Goal: Information Seeking & Learning: Understand process/instructions

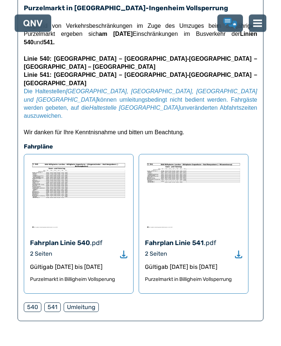
scroll to position [360, 0]
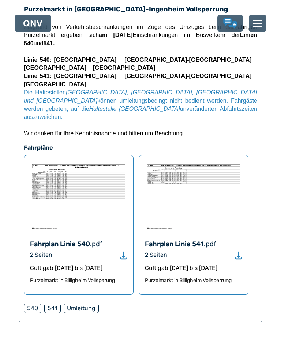
click at [194, 170] on img at bounding box center [193, 195] width 97 height 69
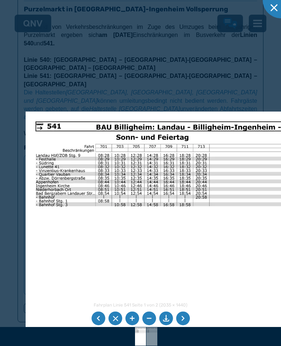
click at [130, 55] on div at bounding box center [140, 173] width 281 height 346
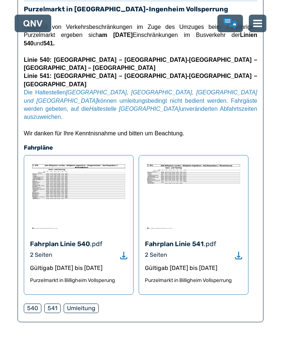
click at [90, 161] on img at bounding box center [78, 195] width 97 height 69
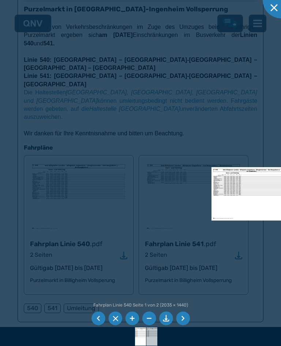
click at [231, 269] on div at bounding box center [140, 173] width 281 height 346
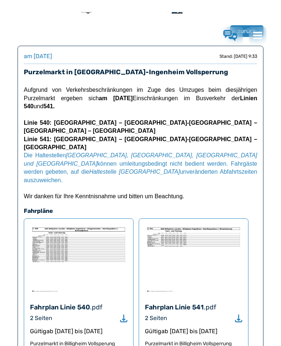
scroll to position [0, 0]
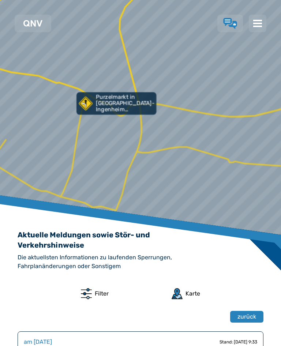
click at [258, 26] on img at bounding box center [257, 23] width 9 height 9
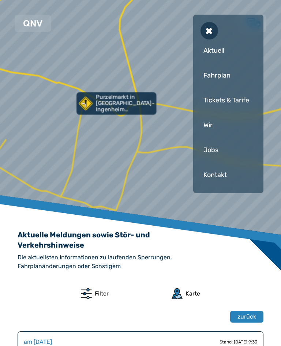
click at [0, 0] on div at bounding box center [0, 0] width 0 height 0
click at [228, 76] on div "Fahrplan" at bounding box center [228, 75] width 56 height 22
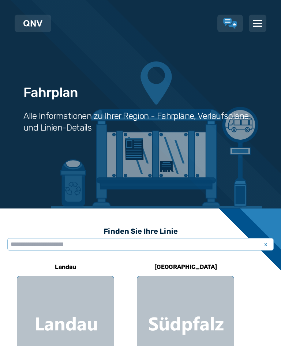
click at [229, 80] on div "Fahrplan Alle Informationen zu Ihrer Region - Fahrpläne, Verlaufspläne und Lini…" at bounding box center [140, 104] width 281 height 208
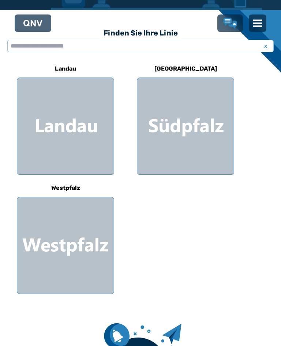
scroll to position [198, 0]
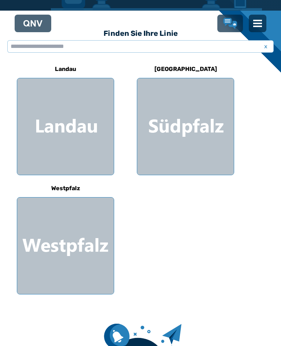
click at [194, 124] on div at bounding box center [185, 126] width 96 height 96
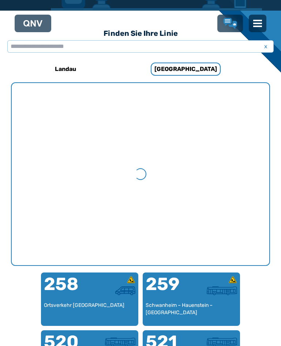
click at [198, 265] on li "1 von 1" at bounding box center [140, 174] width 257 height 182
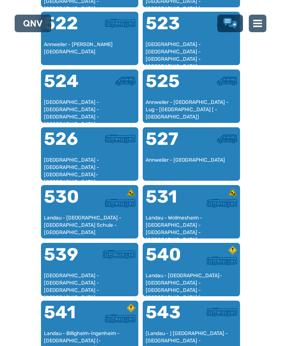
scroll to position [574, 0]
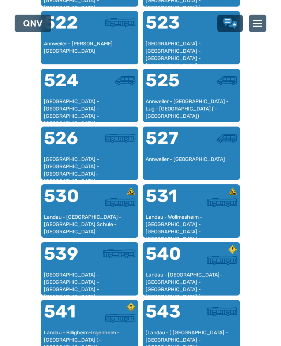
click at [191, 267] on div at bounding box center [214, 258] width 46 height 26
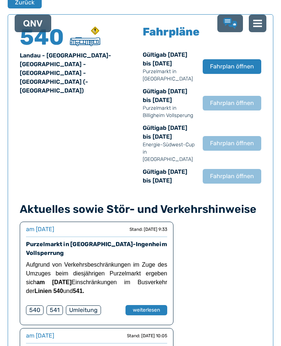
scroll to position [468, 0]
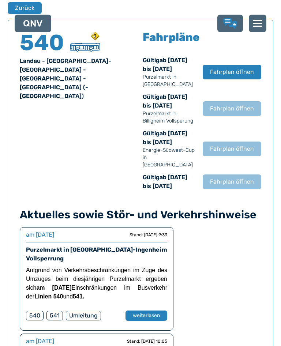
click at [232, 76] on span "Fahrplan öffnen" at bounding box center [232, 72] width 44 height 9
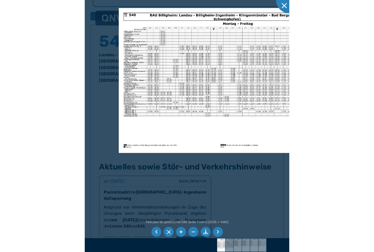
scroll to position [515, 0]
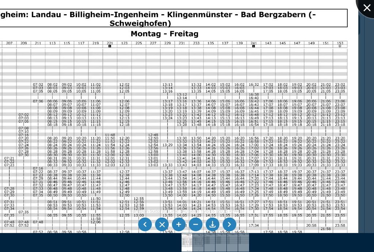
click at [280, 9] on div at bounding box center [374, 0] width 37 height 37
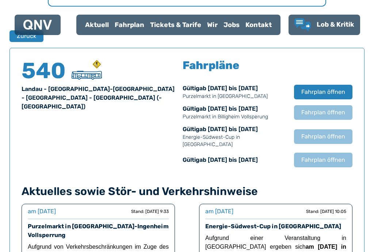
scroll to position [470, 0]
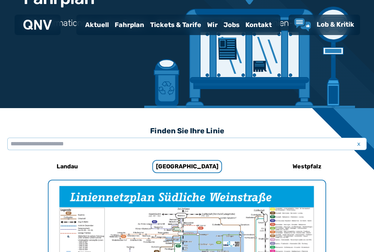
scroll to position [225, 0]
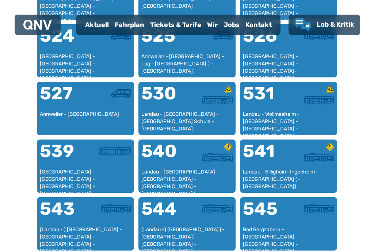
click at [280, 172] on div "Landau - Billigheim-Ingenheim - [GEOGRAPHIC_DATA] (- [GEOGRAPHIC_DATA])" at bounding box center [288, 179] width 91 height 22
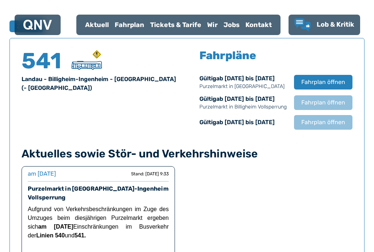
scroll to position [482, 0]
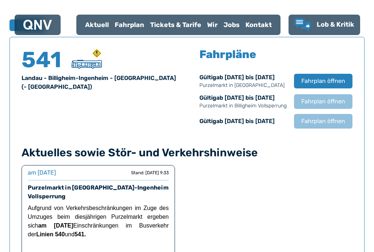
click at [280, 81] on span "Fahrplan öffnen" at bounding box center [323, 81] width 44 height 9
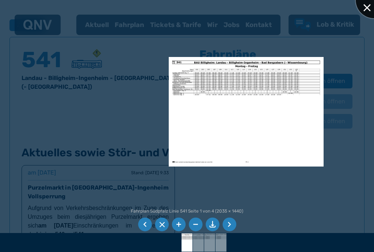
click at [280, 8] on div at bounding box center [374, 0] width 37 height 37
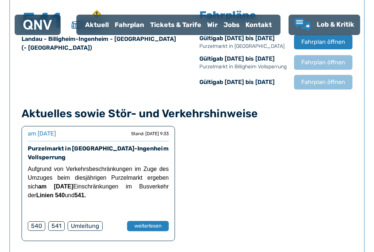
scroll to position [439, 0]
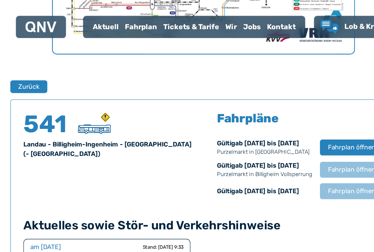
click at [280, 134] on span "Fahrplan öffnen" at bounding box center [323, 135] width 44 height 9
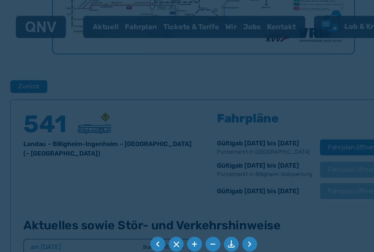
scroll to position [428, 0]
